Goal: Information Seeking & Learning: Learn about a topic

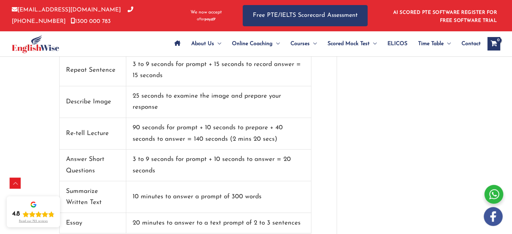
scroll to position [666, 0]
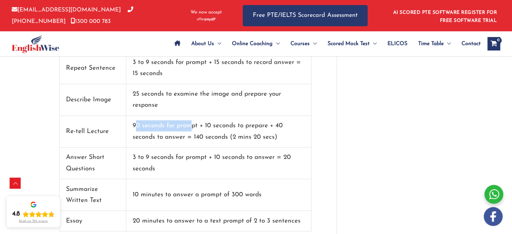
drag, startPoint x: 135, startPoint y: 114, endPoint x: 192, endPoint y: 111, distance: 57.6
click at [192, 116] on td "90 seconds for prompt + 10 seconds to prepare + 40 seconds to answer = 140 seco…" at bounding box center [218, 132] width 185 height 32
click at [203, 116] on td "90 seconds for prompt + 10 seconds to prepare + 40 seconds to answer = 140 seco…" at bounding box center [218, 132] width 185 height 32
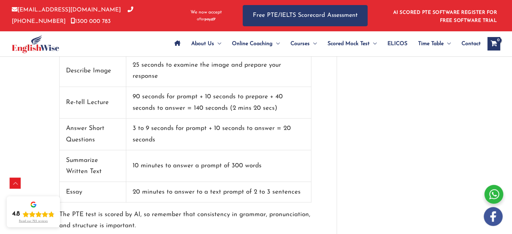
scroll to position [694, 0]
click at [265, 154] on td "10 minutes to answer a prompt of 300 words" at bounding box center [218, 167] width 185 height 32
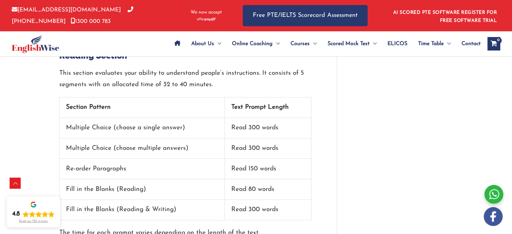
scroll to position [1063, 0]
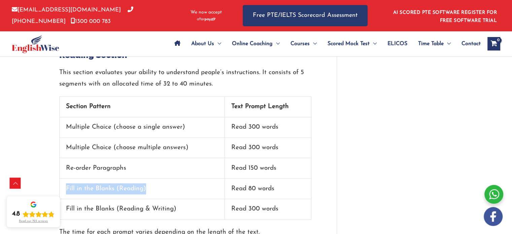
drag, startPoint x: 144, startPoint y: 175, endPoint x: 67, endPoint y: 178, distance: 77.1
click at [67, 178] on td "Fill in the Blanks (Reading)" at bounding box center [142, 188] width 165 height 21
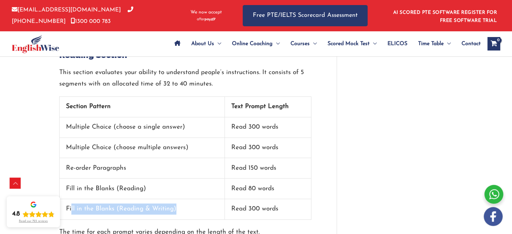
drag, startPoint x: 71, startPoint y: 199, endPoint x: 180, endPoint y: 190, distance: 109.7
click at [180, 199] on td "Fill in the Blanks (Reading & Writing)" at bounding box center [142, 209] width 165 height 21
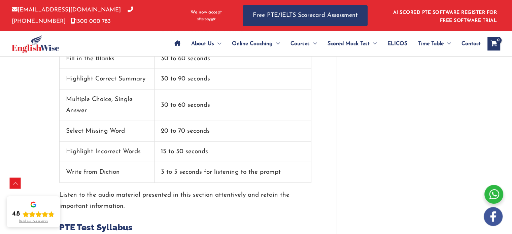
scroll to position [1357, 0]
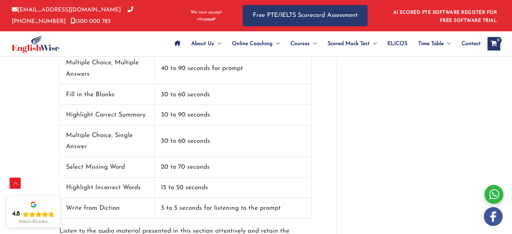
drag, startPoint x: 254, startPoint y: 183, endPoint x: 178, endPoint y: 178, distance: 75.8
click at [178, 178] on td "15 to 50 seconds" at bounding box center [232, 188] width 157 height 21
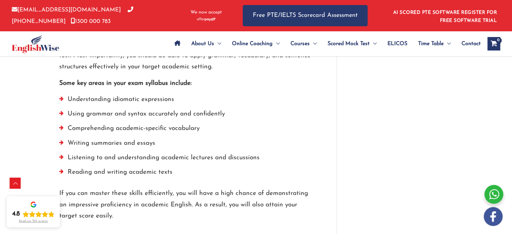
scroll to position [1437, 0]
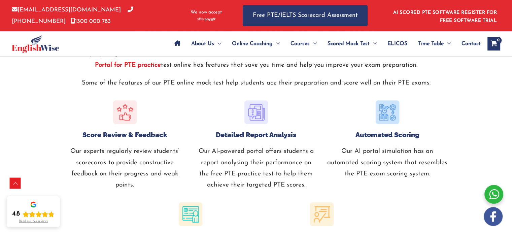
scroll to position [736, 0]
